Goal: Information Seeking & Learning: Learn about a topic

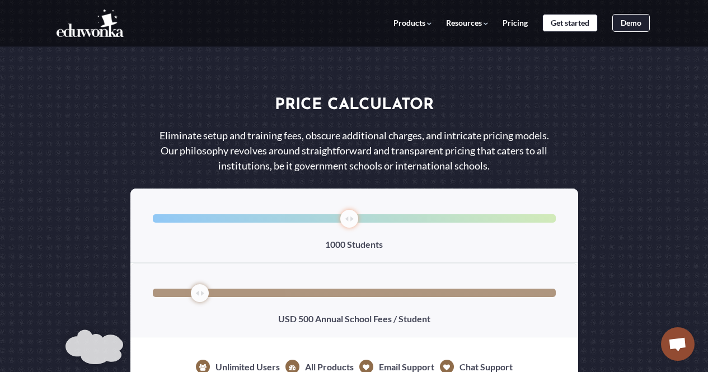
select select "1"
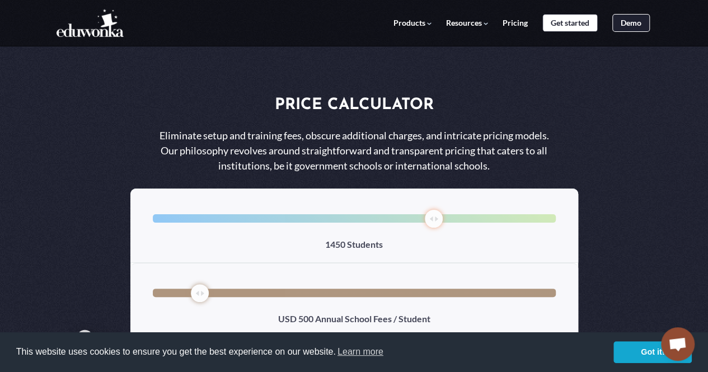
drag, startPoint x: 337, startPoint y: 219, endPoint x: 431, endPoint y: 214, distance: 94.2
type input "1450"
click at [431, 214] on input "range" at bounding box center [354, 218] width 403 height 8
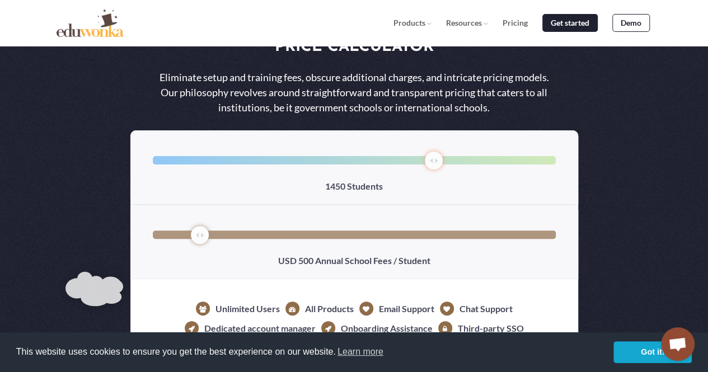
scroll to position [112, 0]
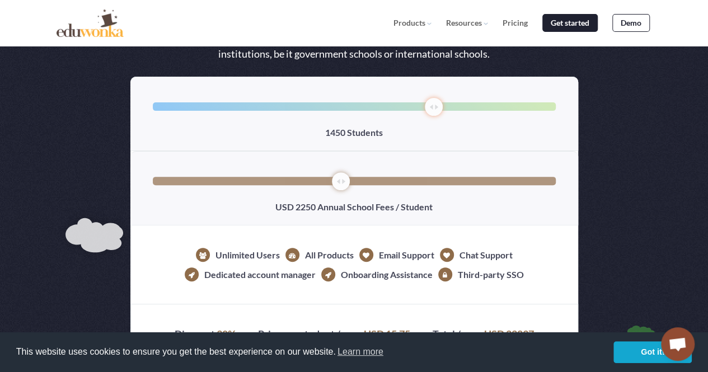
drag, startPoint x: 208, startPoint y: 178, endPoint x: 339, endPoint y: 181, distance: 131.6
type input "2350"
click at [339, 181] on input "range" at bounding box center [354, 181] width 403 height 8
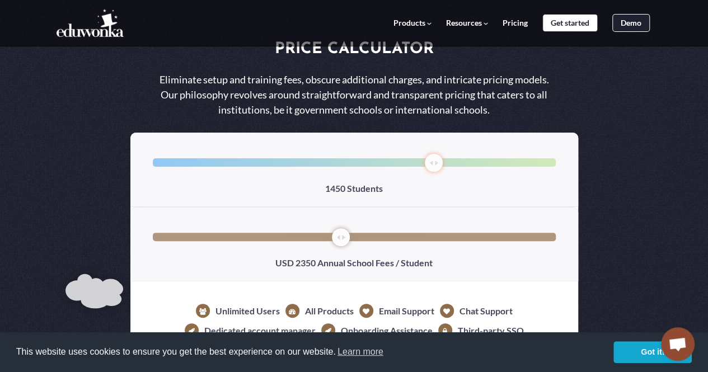
scroll to position [0, 0]
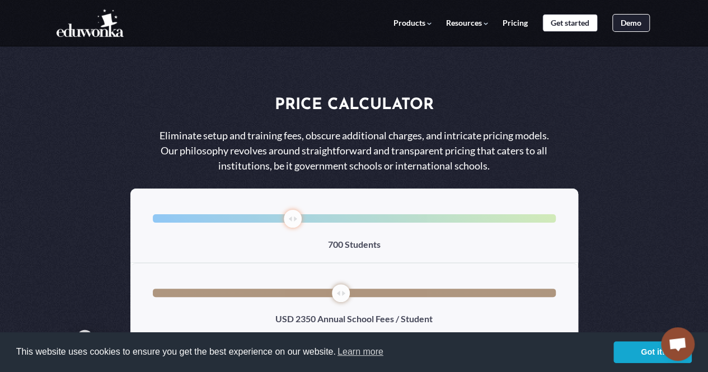
drag, startPoint x: 429, startPoint y: 216, endPoint x: 290, endPoint y: 225, distance: 139.2
type input "700"
click at [290, 223] on input "range" at bounding box center [354, 218] width 403 height 8
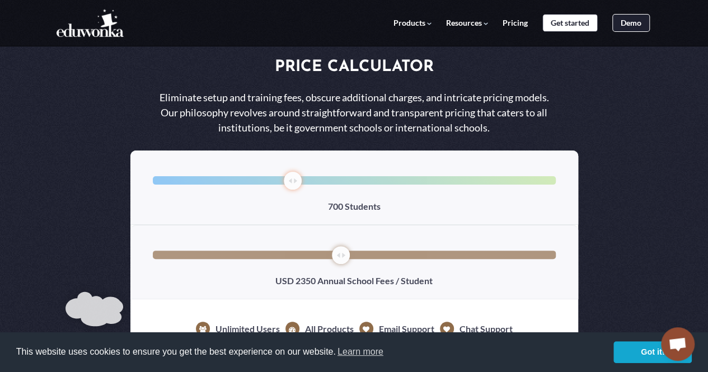
scroll to position [56, 0]
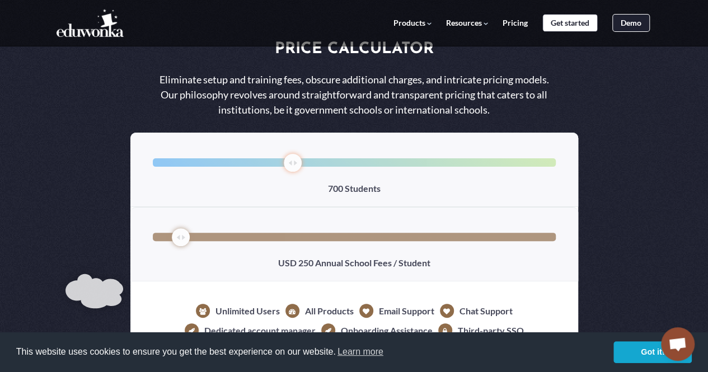
drag, startPoint x: 344, startPoint y: 235, endPoint x: 180, endPoint y: 245, distance: 163.8
click at [180, 241] on input "range" at bounding box center [354, 237] width 403 height 8
drag, startPoint x: 176, startPoint y: 234, endPoint x: 201, endPoint y: 235, distance: 25.2
type input "500"
click at [201, 235] on input "range" at bounding box center [354, 237] width 403 height 8
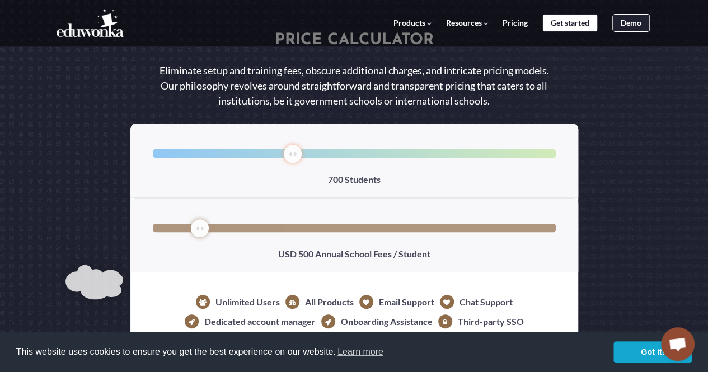
scroll to position [224, 0]
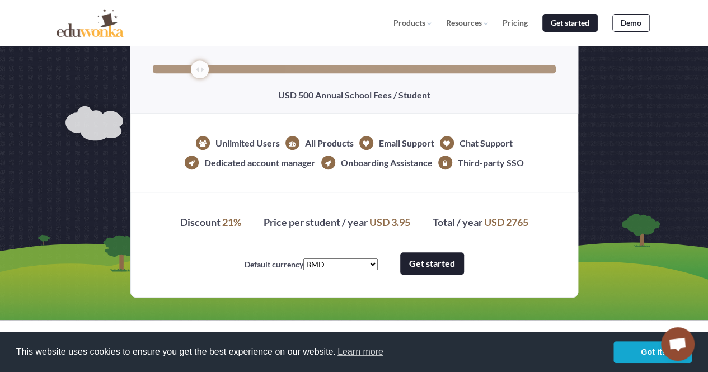
click at [409, 262] on link "Get started" at bounding box center [432, 264] width 64 height 22
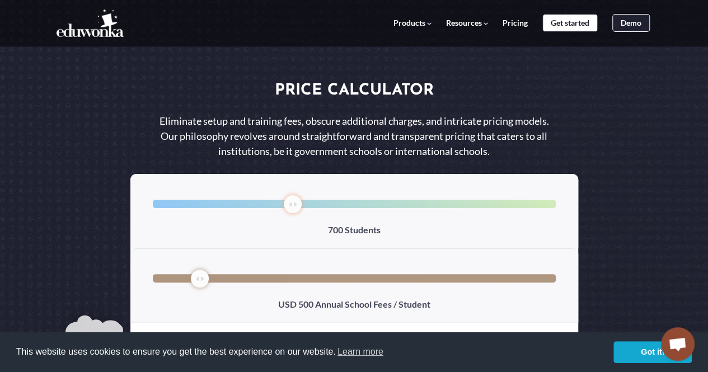
scroll to position [0, 0]
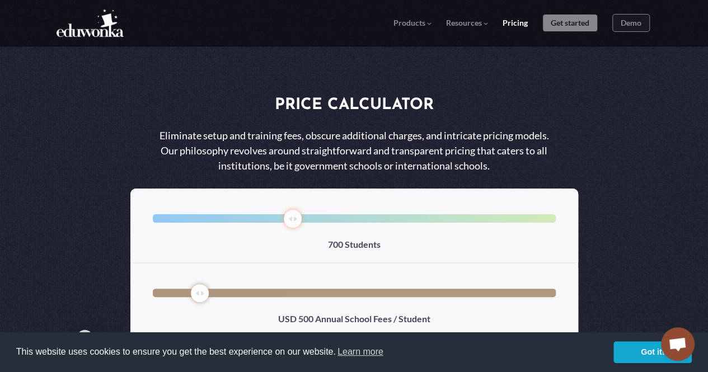
click at [522, 23] on link "Pricing" at bounding box center [515, 23] width 25 height 10
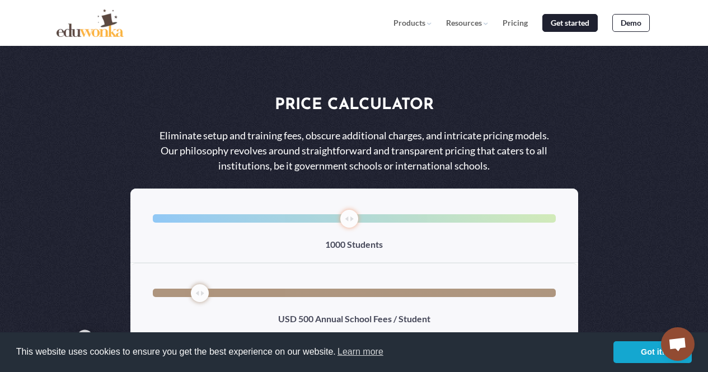
select select "1"
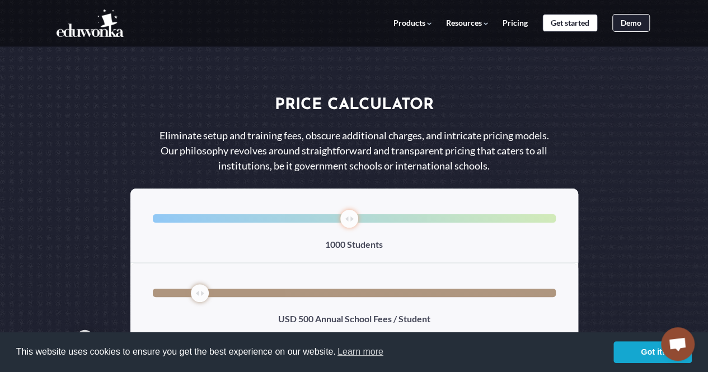
drag, startPoint x: 323, startPoint y: 257, endPoint x: 118, endPoint y: 76, distance: 273.4
click at [118, 76] on div "Price Calculator Eliminate setup and training fees, obscure additional charges,…" at bounding box center [354, 272] width 708 height 544
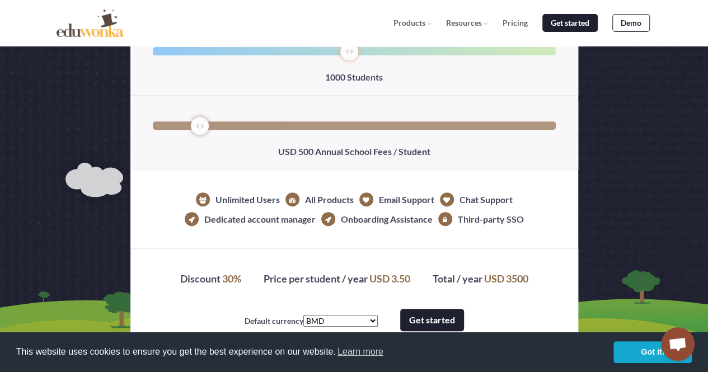
scroll to position [168, 0]
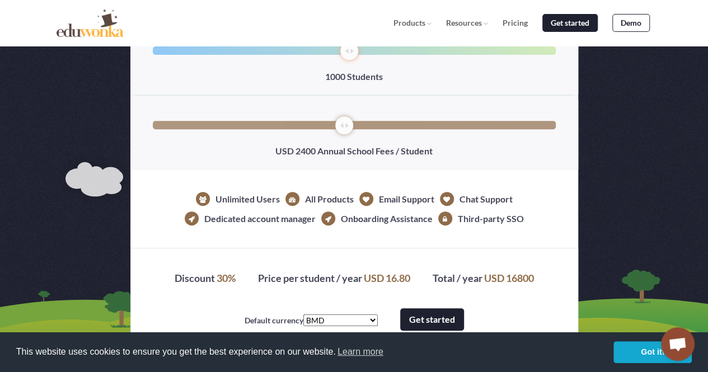
drag, startPoint x: 196, startPoint y: 129, endPoint x: 343, endPoint y: 142, distance: 147.8
click at [343, 129] on input "range" at bounding box center [354, 125] width 403 height 8
drag, startPoint x: 344, startPoint y: 125, endPoint x: 295, endPoint y: 124, distance: 49.3
click at [295, 124] on input "range" at bounding box center [354, 125] width 403 height 8
drag, startPoint x: 296, startPoint y: 128, endPoint x: 222, endPoint y: 105, distance: 77.4
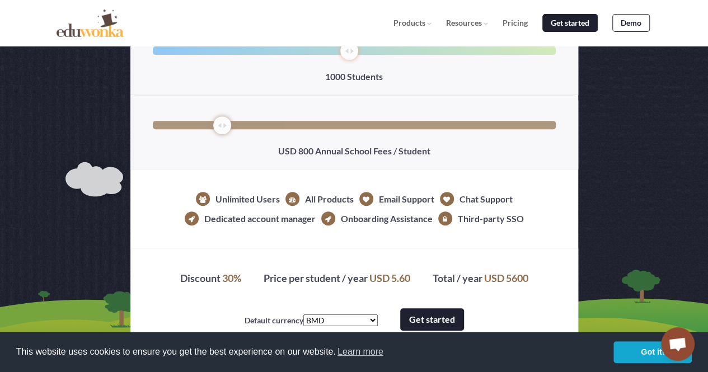
type input "800"
click at [222, 121] on input "range" at bounding box center [354, 125] width 403 height 8
